Goal: Communication & Community: Connect with others

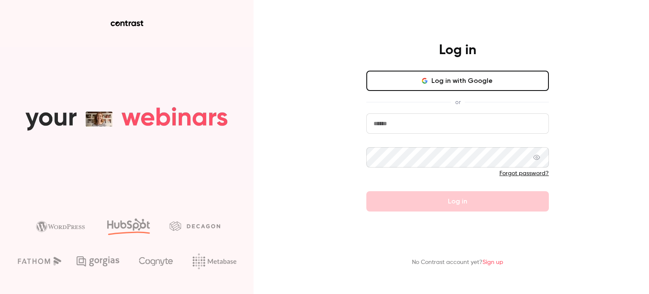
click at [450, 74] on button "Log in with Google" at bounding box center [457, 81] width 182 height 20
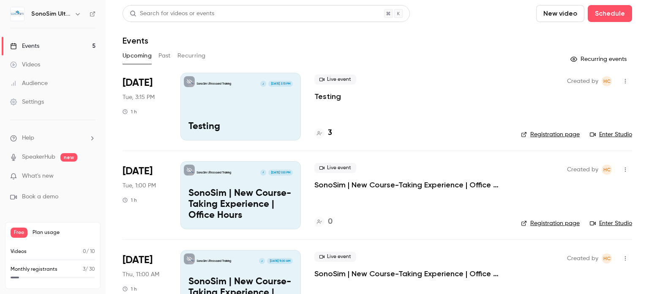
click at [622, 79] on icon "button" at bounding box center [625, 81] width 7 height 6
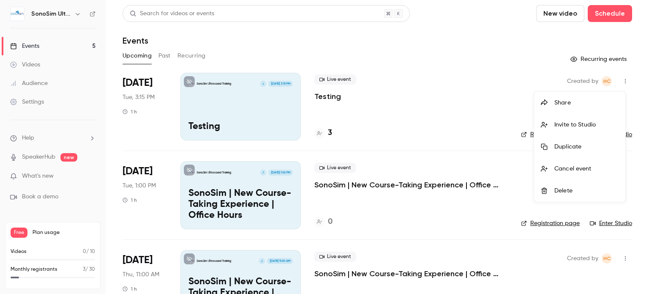
click at [252, 117] on div at bounding box center [324, 147] width 649 height 294
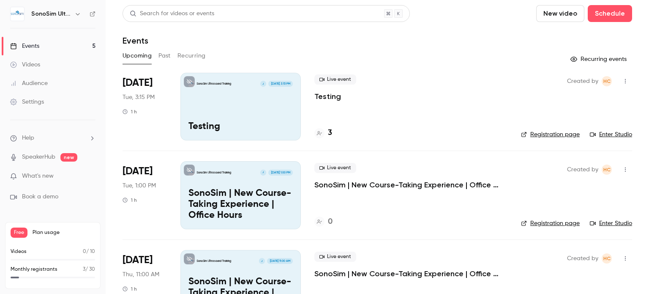
click at [324, 97] on p "Testing" at bounding box center [327, 96] width 27 height 10
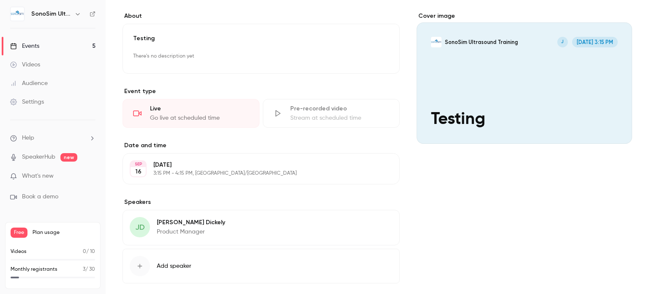
scroll to position [105, 0]
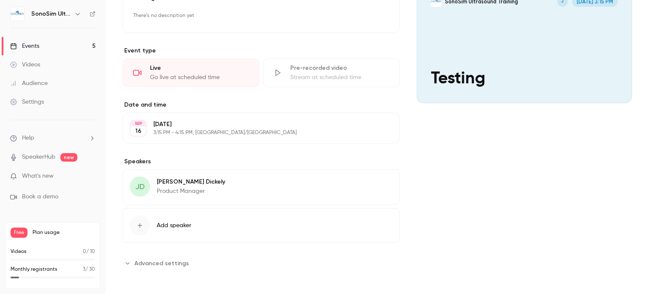
click at [163, 261] on span "Advanced settings" at bounding box center [161, 263] width 54 height 9
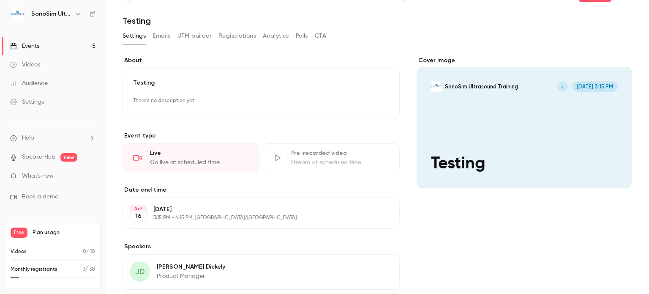
scroll to position [0, 0]
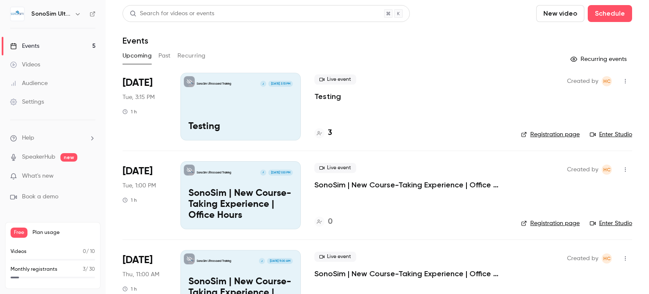
click at [612, 132] on link "Enter Studio" at bounding box center [611, 134] width 42 height 8
click at [615, 221] on link "Enter Studio" at bounding box center [611, 223] width 42 height 8
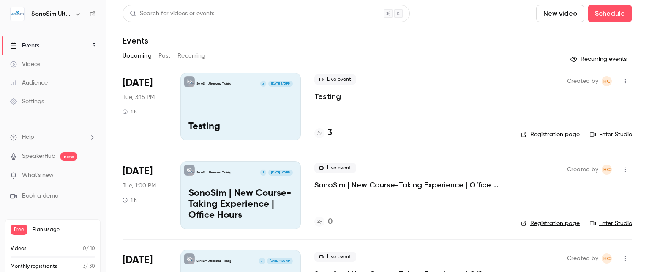
click at [622, 172] on icon "button" at bounding box center [625, 169] width 7 height 6
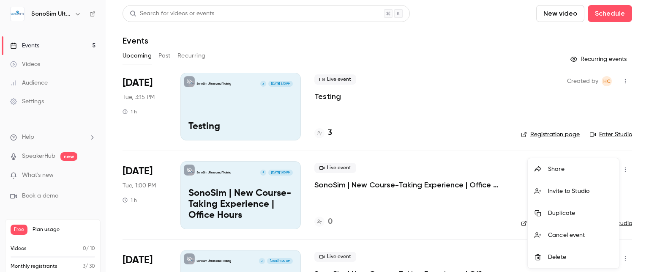
click at [630, 180] on div at bounding box center [324, 136] width 649 height 272
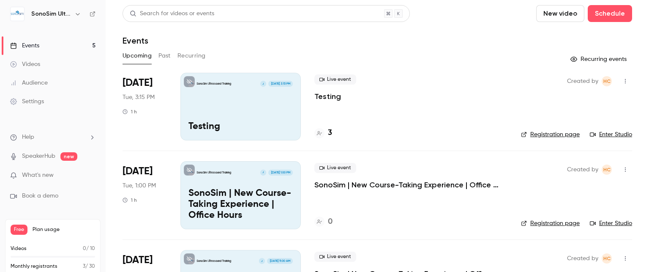
click at [622, 170] on icon "button" at bounding box center [625, 169] width 7 height 6
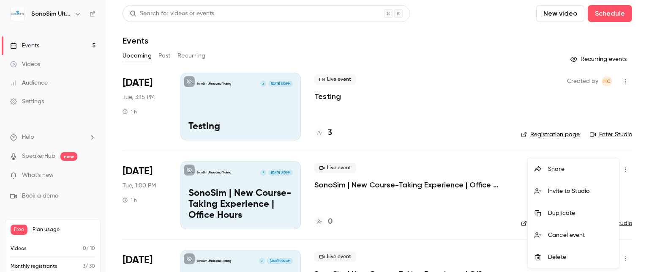
click at [554, 188] on div "Invite to Studio" at bounding box center [580, 191] width 64 height 8
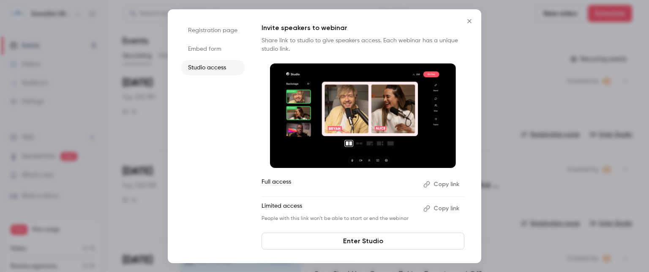
click at [445, 183] on button "Copy link" at bounding box center [442, 184] width 44 height 14
click at [470, 25] on button "Close" at bounding box center [469, 21] width 17 height 17
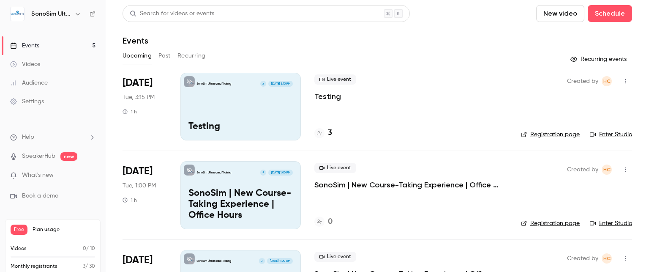
click at [618, 165] on button "button" at bounding box center [625, 170] width 14 height 14
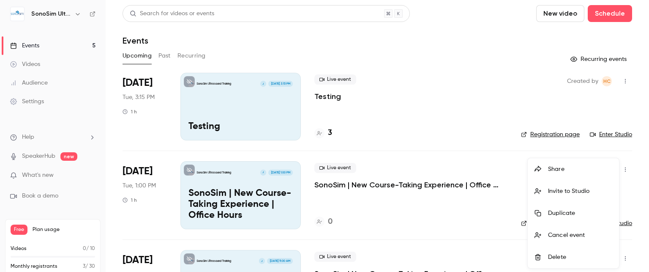
click at [636, 196] on div at bounding box center [324, 136] width 649 height 272
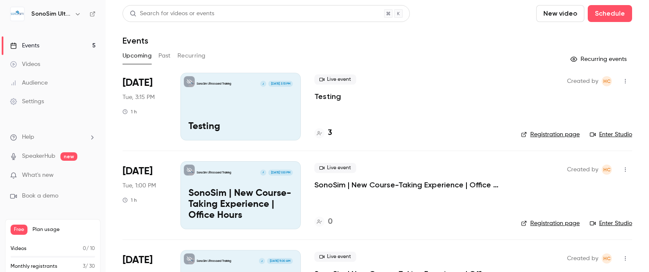
click at [605, 220] on link "Enter Studio" at bounding box center [611, 223] width 42 height 8
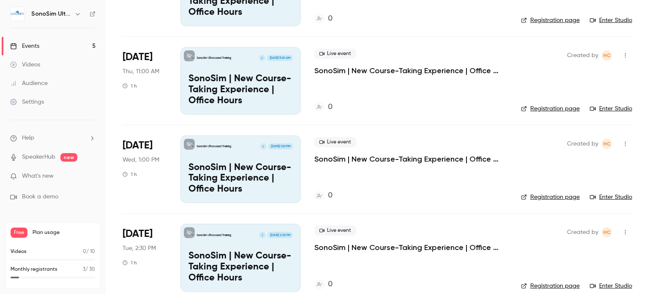
scroll to position [202, 0]
click at [50, 159] on link "SpeakerHub" at bounding box center [38, 156] width 33 height 9
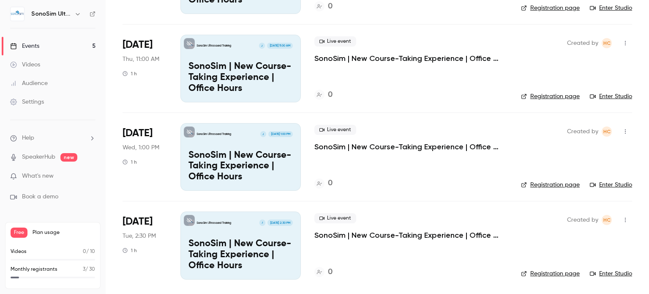
click at [47, 176] on span "What's new" at bounding box center [38, 176] width 32 height 9
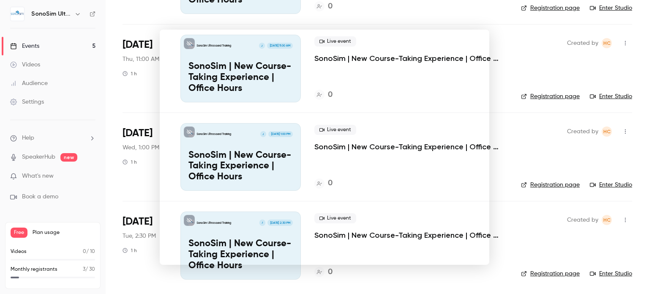
click at [467, 15] on div at bounding box center [324, 147] width 649 height 294
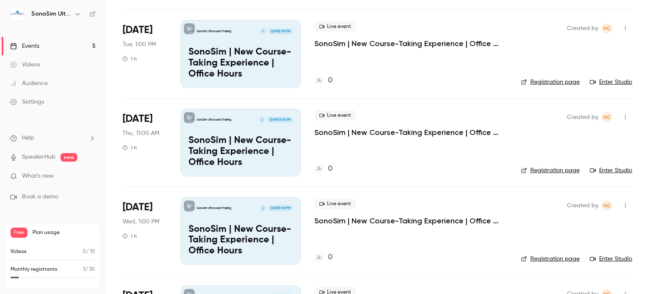
scroll to position [0, 0]
